Goal: Register for event/course

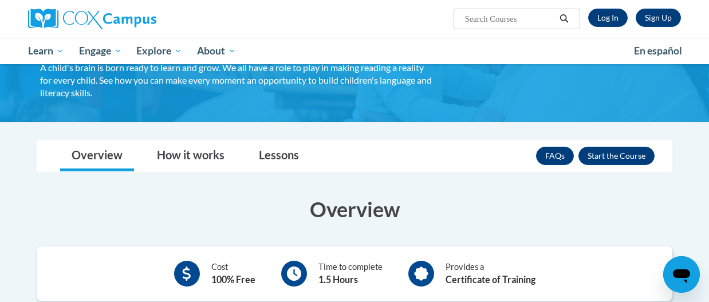
scroll to position [70, 0]
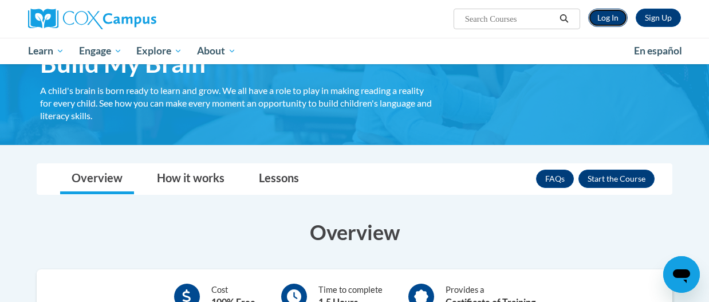
click at [602, 19] on link "Log In" at bounding box center [607, 18] width 39 height 18
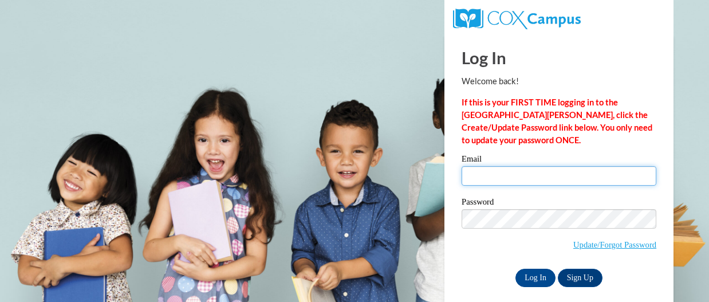
click at [536, 177] on input "Email" at bounding box center [558, 175] width 195 height 19
type input "memila@verizon.net"
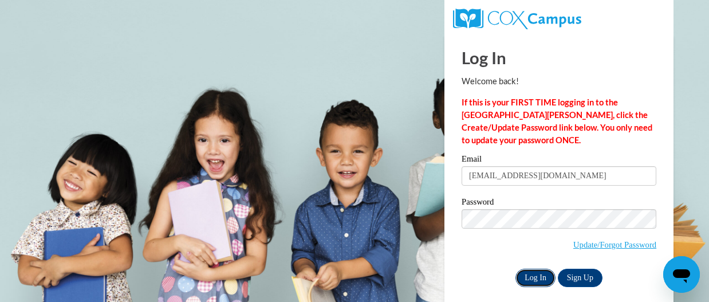
click at [542, 277] on input "Log In" at bounding box center [535, 277] width 40 height 18
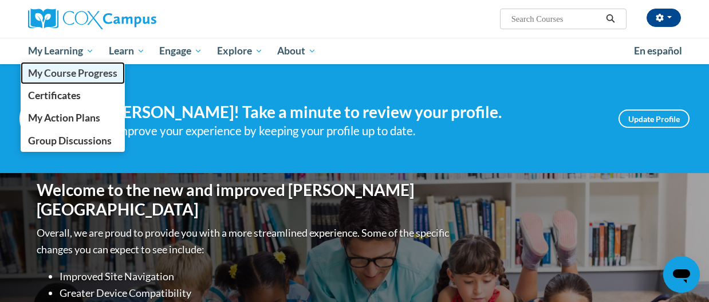
click at [56, 72] on span "My Course Progress" at bounding box center [72, 73] width 89 height 12
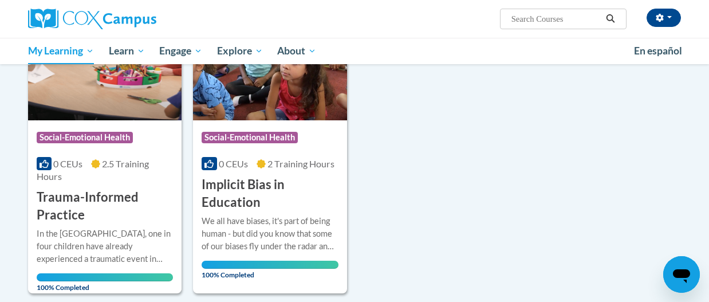
scroll to position [229, 0]
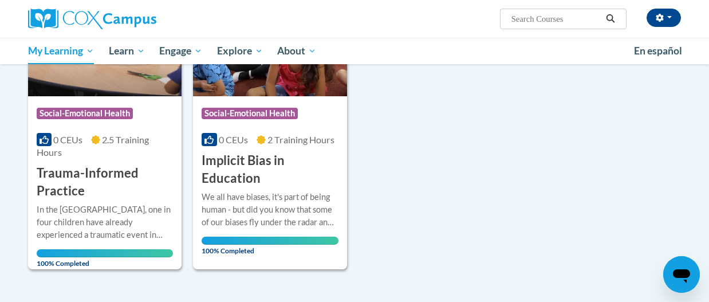
click at [570, 15] on input "Search..." at bounding box center [556, 19] width 92 height 14
type input "Build my brain"
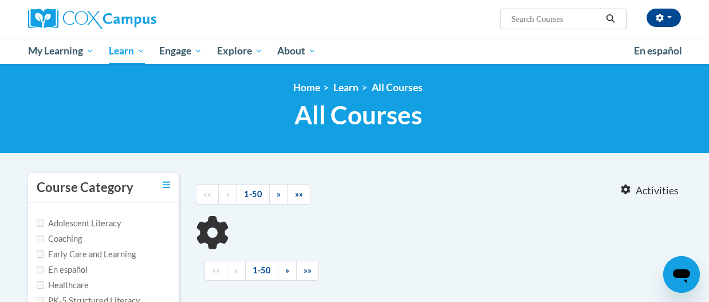
type input "Build my brain"
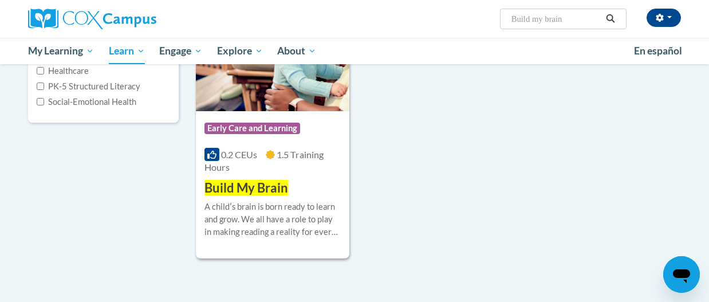
scroll to position [229, 0]
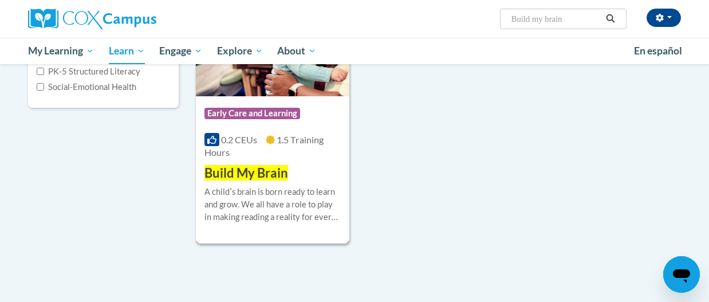
click at [285, 87] on img at bounding box center [272, 37] width 153 height 117
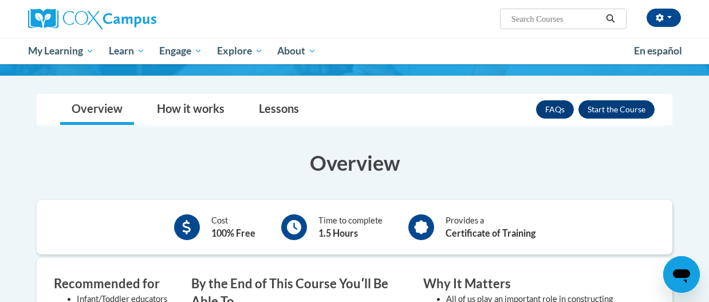
scroll to position [114, 0]
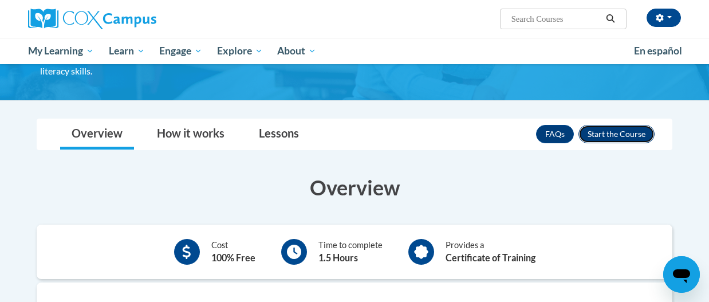
click at [629, 136] on button "Enroll" at bounding box center [616, 134] width 76 height 18
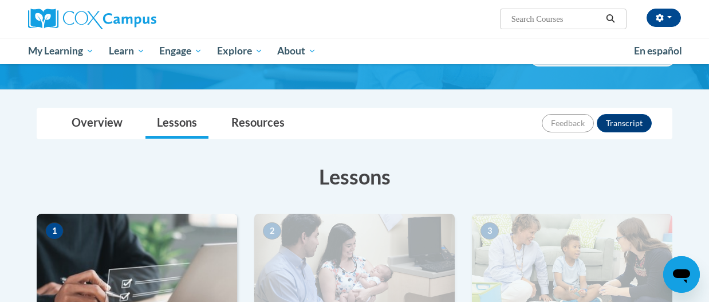
scroll to position [172, 0]
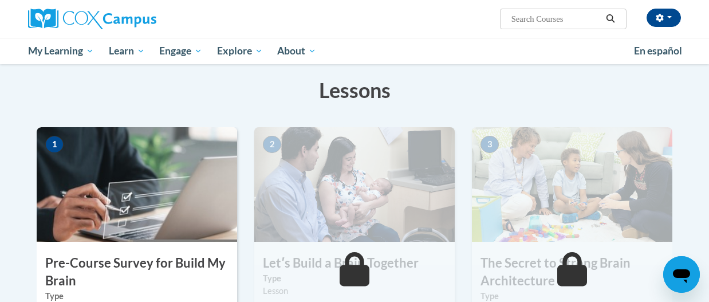
click at [189, 264] on h3 "Pre-Course Survey for Build My Brain" at bounding box center [137, 271] width 200 height 35
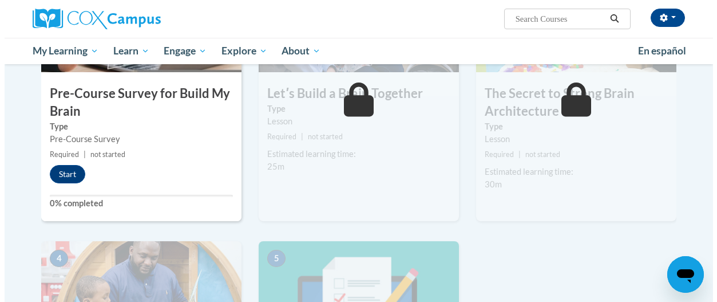
scroll to position [343, 0]
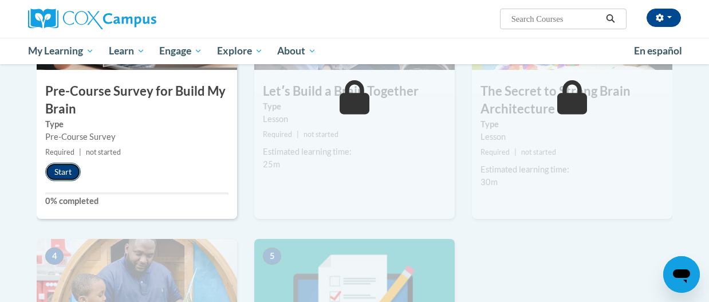
click at [65, 174] on button "Start" at bounding box center [62, 172] width 35 height 18
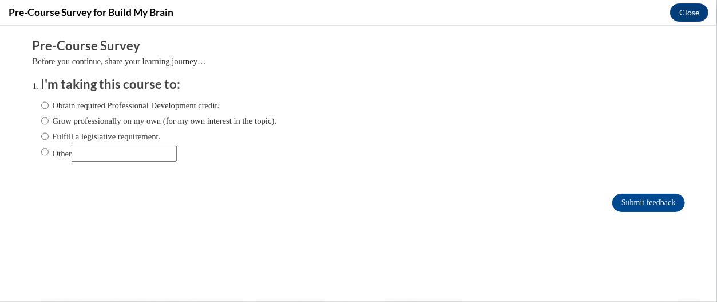
scroll to position [0, 0]
click at [41, 101] on input "Obtain required Professional Development credit." at bounding box center [44, 104] width 7 height 13
radio input "true"
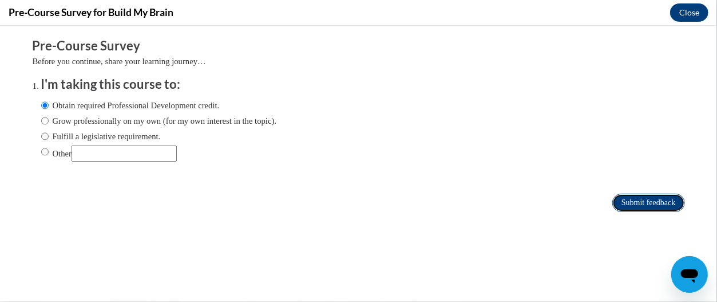
click at [632, 198] on input "Submit feedback" at bounding box center [648, 202] width 72 height 18
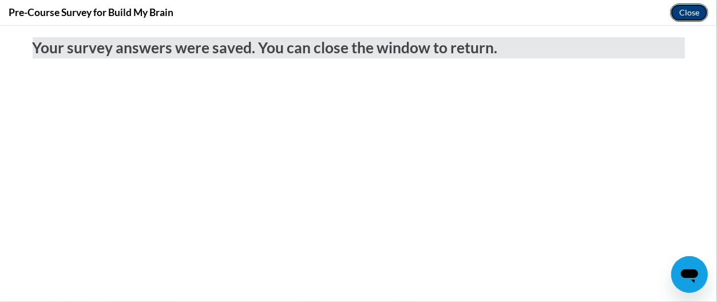
click at [686, 14] on button "Close" at bounding box center [689, 12] width 38 height 18
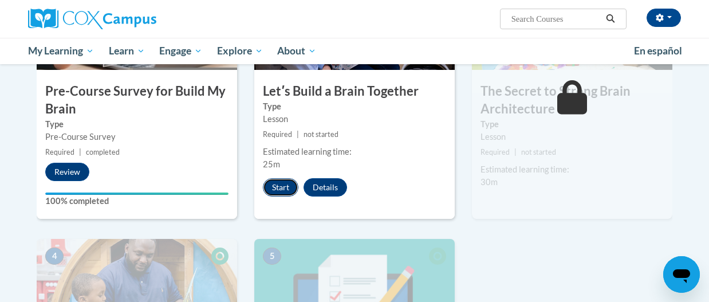
click at [281, 178] on button "Start" at bounding box center [280, 187] width 35 height 18
